Goal: Navigation & Orientation: Understand site structure

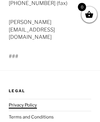
click at [22, 102] on link "Privacy Policy" at bounding box center [23, 104] width 28 height 5
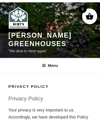
scroll to position [421, 0]
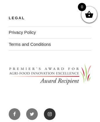
click at [49, 116] on icon "Footer Social Links Menu" at bounding box center [49, 113] width 5 height 5
